Goal: Navigation & Orientation: Find specific page/section

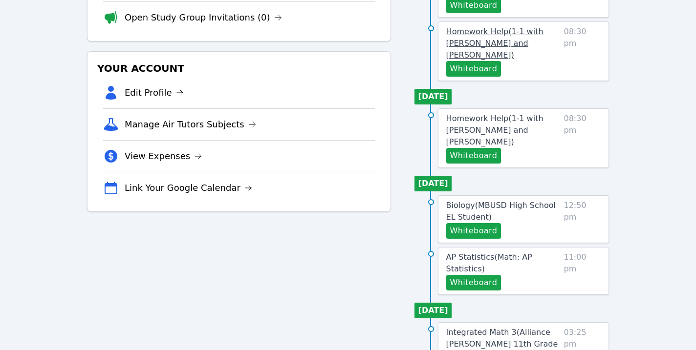
scroll to position [136, 0]
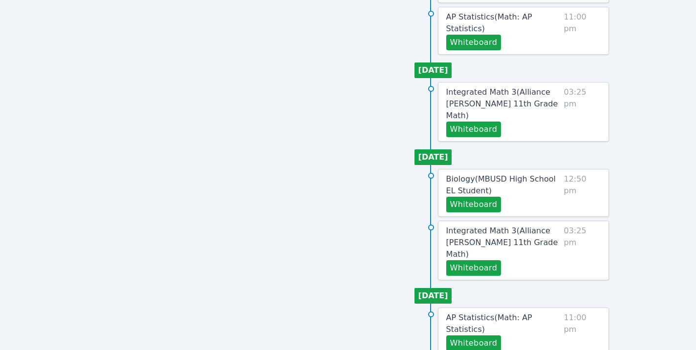
scroll to position [442, 0]
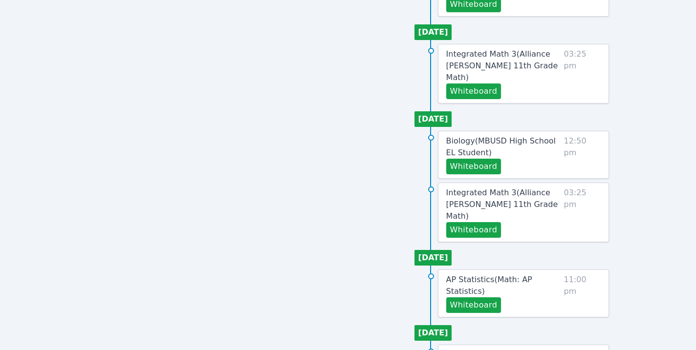
scroll to position [469, 0]
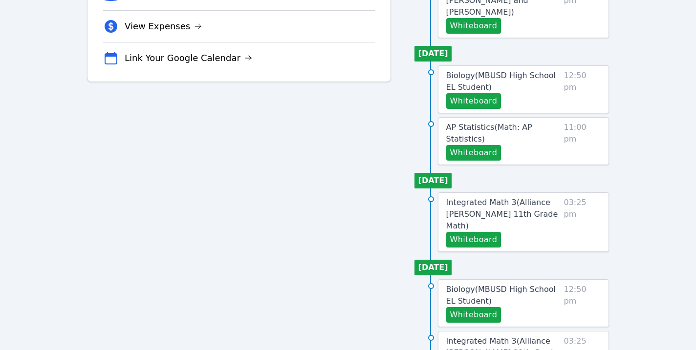
scroll to position [447, 0]
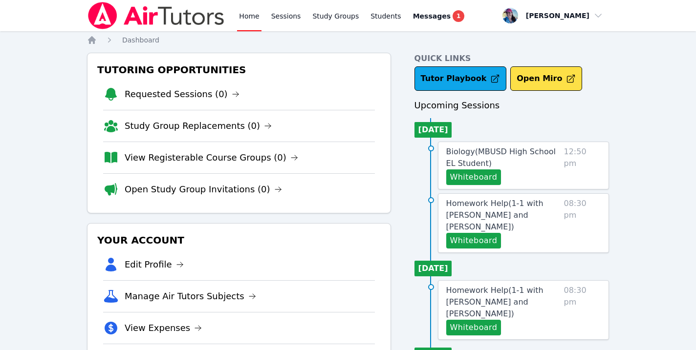
scroll to position [162, 0]
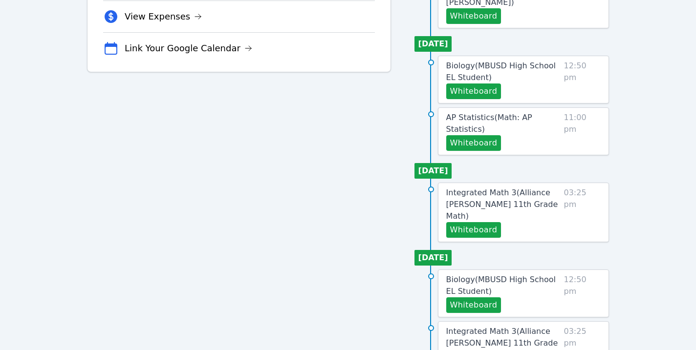
scroll to position [334, 0]
